Goal: Task Accomplishment & Management: Manage account settings

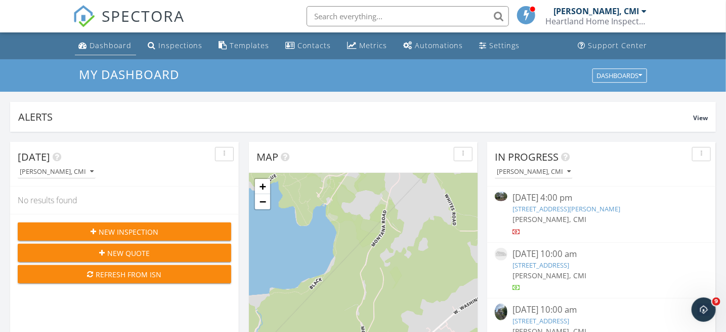
scroll to position [937, 742]
click at [96, 45] on div "Dashboard" at bounding box center [111, 46] width 42 height 10
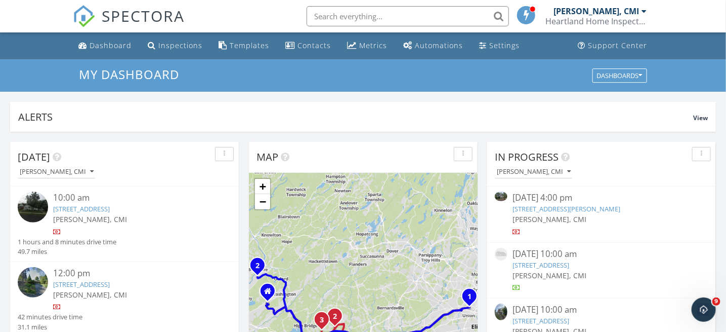
click at [103, 206] on link "167 Franklin Ave, Maplewood, NJ 07040" at bounding box center [81, 208] width 57 height 9
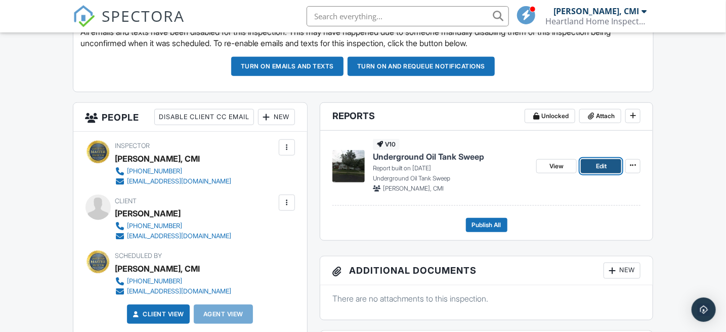
click at [592, 168] on link "Edit" at bounding box center [601, 166] width 41 height 14
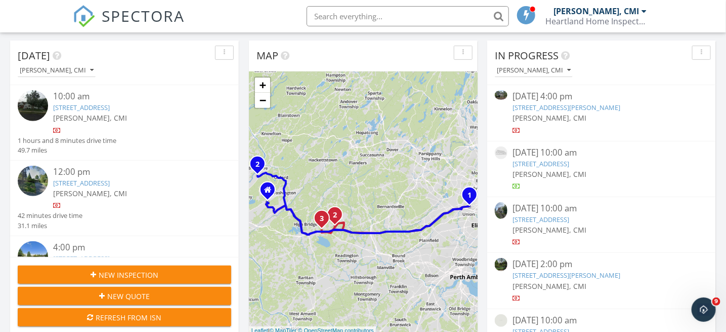
scroll to position [51, 0]
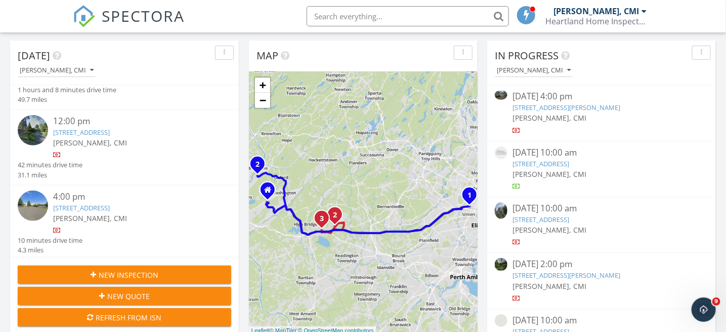
click at [110, 130] on link "32 Hunters Cir, Lebanon, NJ 08833" at bounding box center [81, 132] width 57 height 9
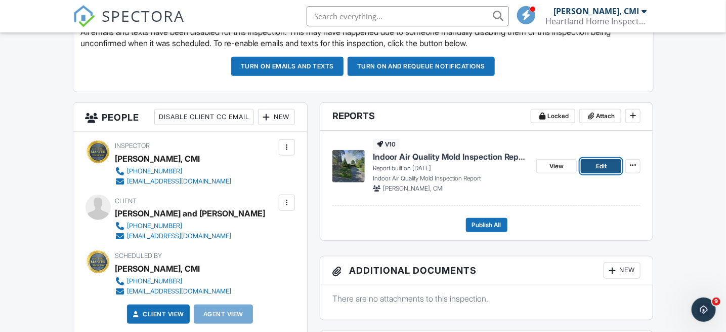
click at [605, 168] on span "Edit" at bounding box center [601, 166] width 11 height 10
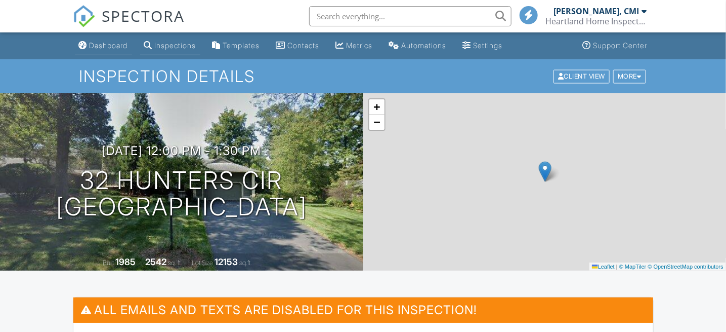
click at [118, 48] on div "Dashboard" at bounding box center [109, 45] width 38 height 9
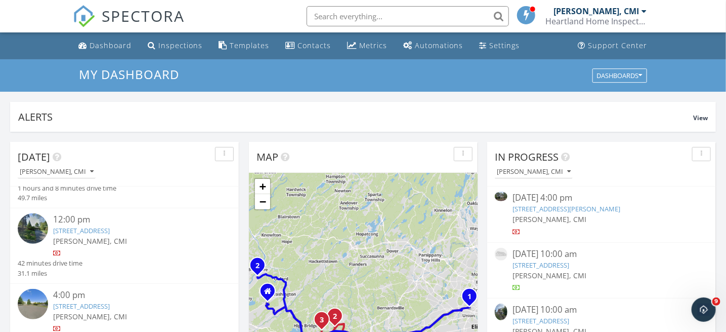
click at [110, 303] on link "[STREET_ADDRESS]" at bounding box center [81, 305] width 57 height 9
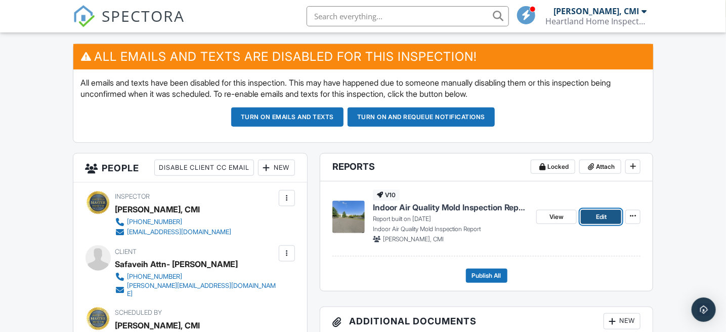
click at [599, 213] on span "Edit" at bounding box center [601, 217] width 11 height 10
